Goal: Information Seeking & Learning: Learn about a topic

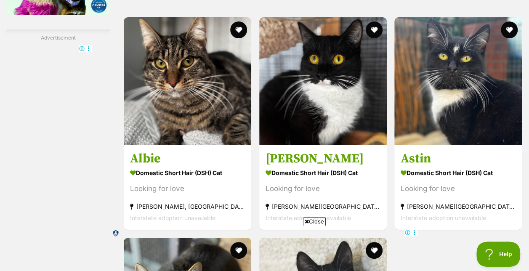
scroll to position [1556, 0]
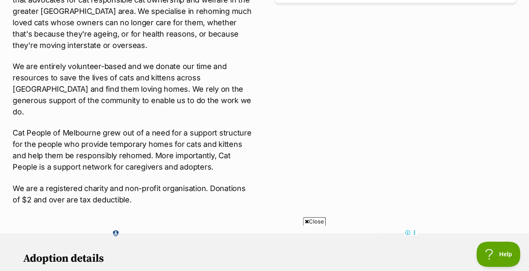
scroll to position [408, 0]
